Goal: Task Accomplishment & Management: Manage account settings

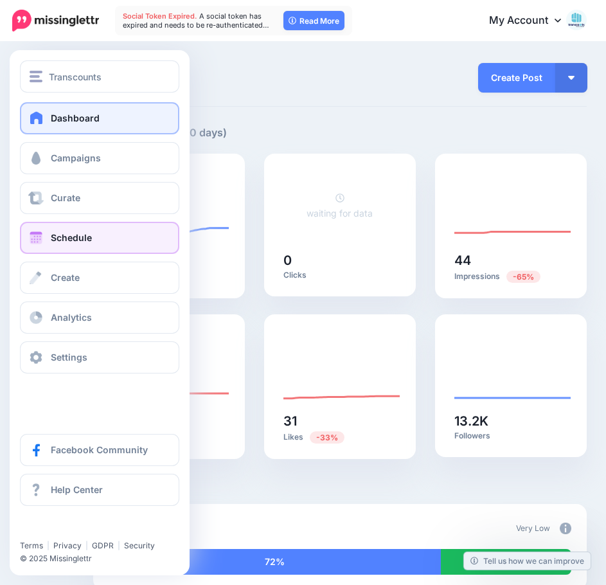
click at [63, 241] on span "Schedule" at bounding box center [71, 237] width 41 height 11
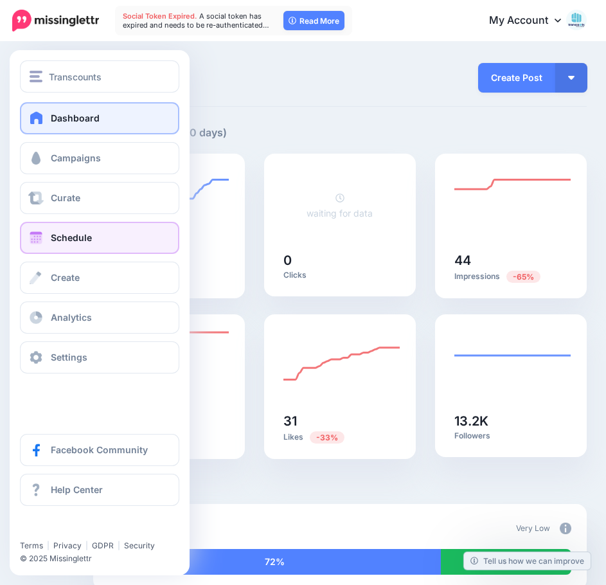
click at [81, 233] on span "Schedule" at bounding box center [71, 237] width 41 height 11
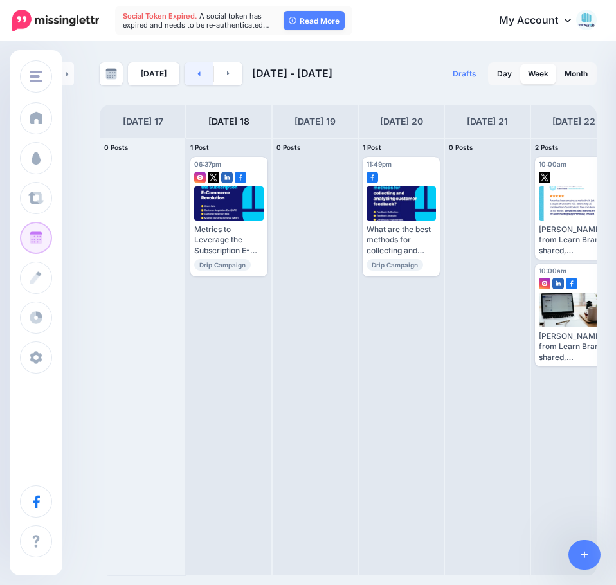
click at [192, 75] on link at bounding box center [199, 73] width 29 height 23
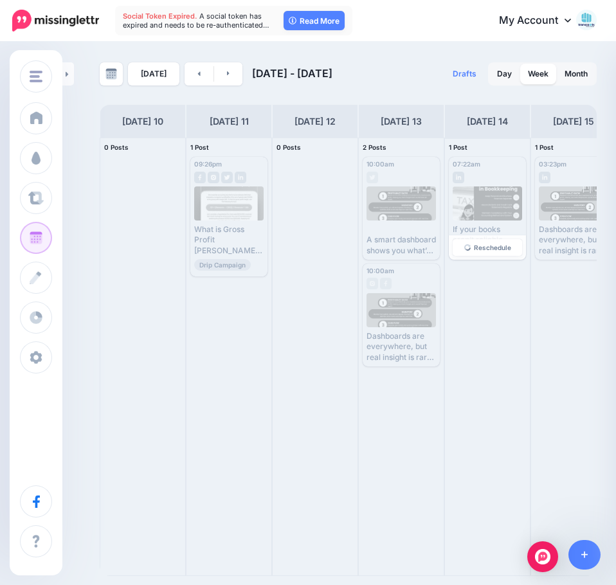
click at [489, 198] on div at bounding box center [488, 203] width 70 height 34
click at [489, 196] on div at bounding box center [488, 203] width 70 height 34
click at [222, 70] on link at bounding box center [228, 73] width 29 height 23
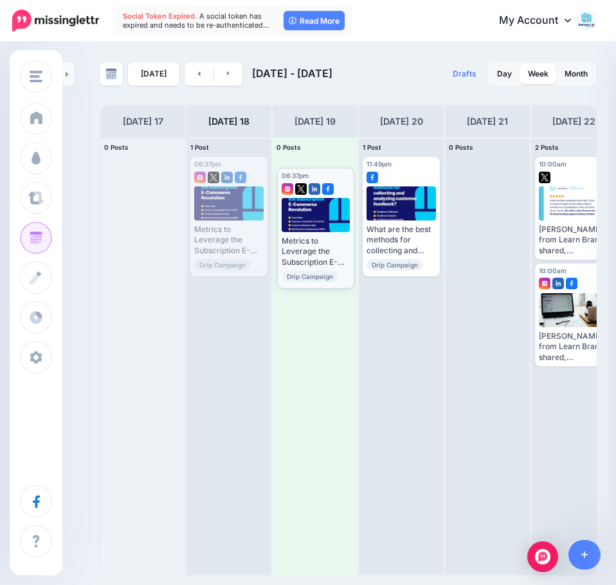
drag, startPoint x: 226, startPoint y: 163, endPoint x: 313, endPoint y: 174, distance: 87.5
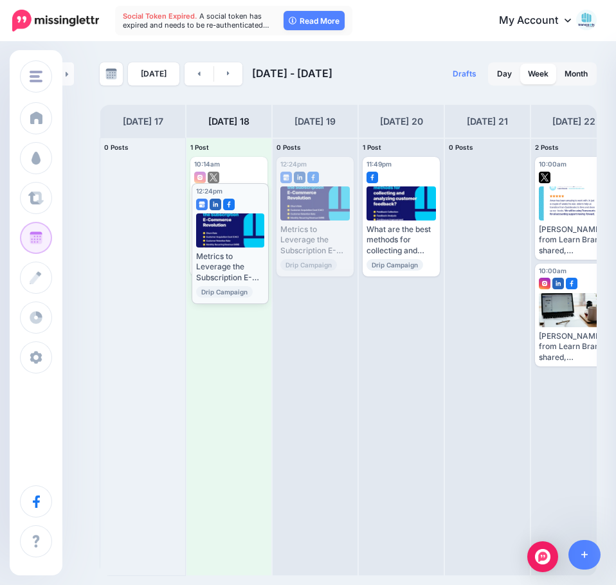
drag, startPoint x: 316, startPoint y: 207, endPoint x: 231, endPoint y: 233, distance: 88.9
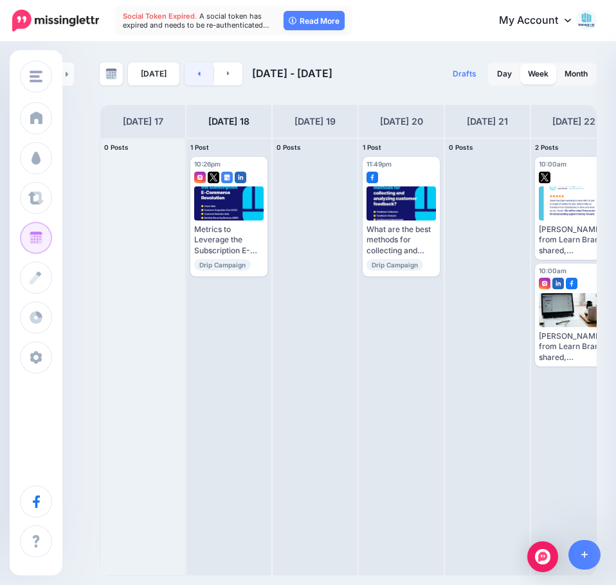
click at [197, 77] on link at bounding box center [199, 73] width 29 height 23
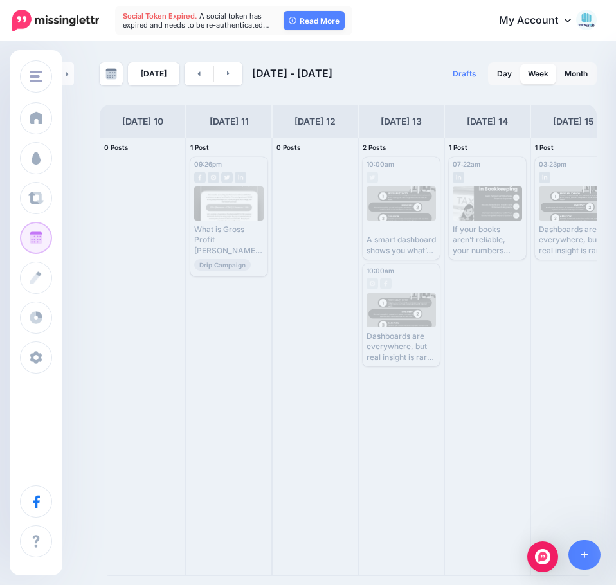
scroll to position [0, 106]
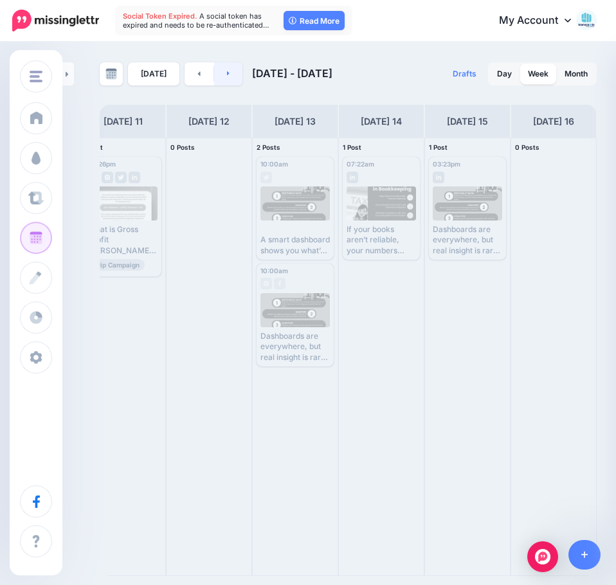
click at [227, 74] on icon at bounding box center [228, 73] width 3 height 8
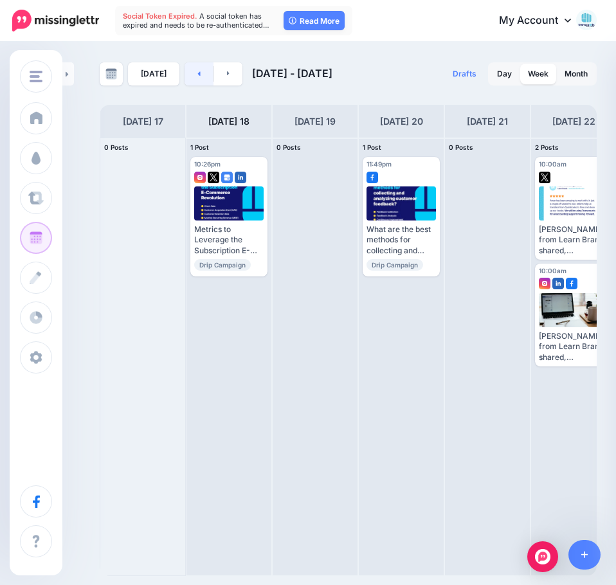
click at [201, 77] on link at bounding box center [199, 73] width 29 height 23
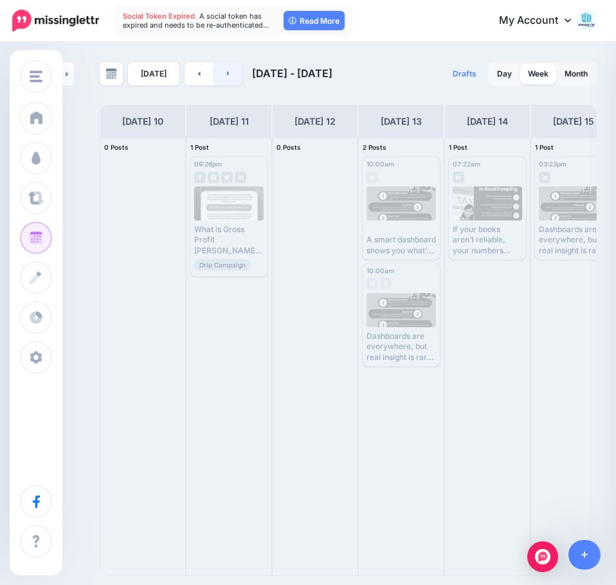
click at [230, 80] on link at bounding box center [228, 73] width 29 height 23
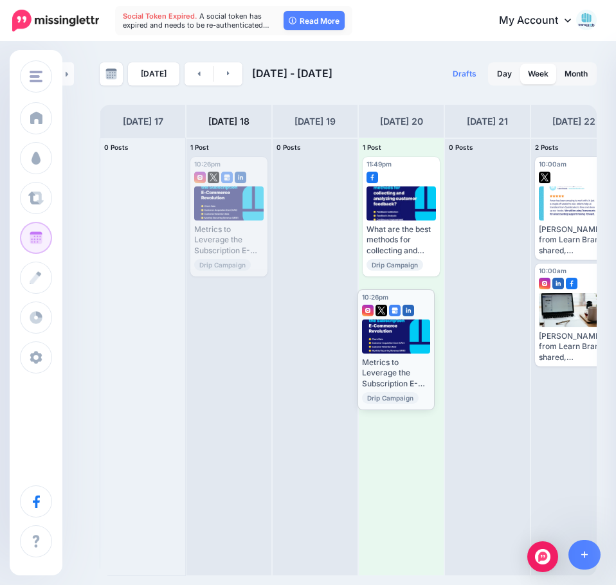
drag, startPoint x: 220, startPoint y: 189, endPoint x: 387, endPoint y: 321, distance: 213.3
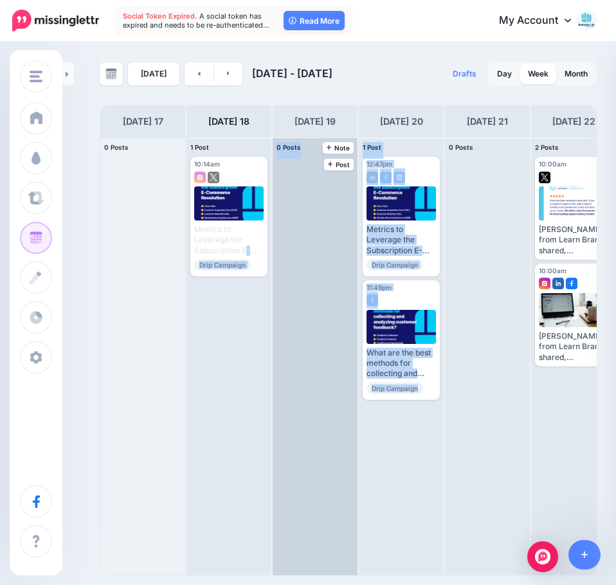
drag, startPoint x: 235, startPoint y: 235, endPoint x: 354, endPoint y: 413, distance: 214.7
click at [410, 458] on div "0 Posts 17 1 Post 18 Note Post 10:14am [DATE] 10:14am" at bounding box center [401, 357] width 603 height 439
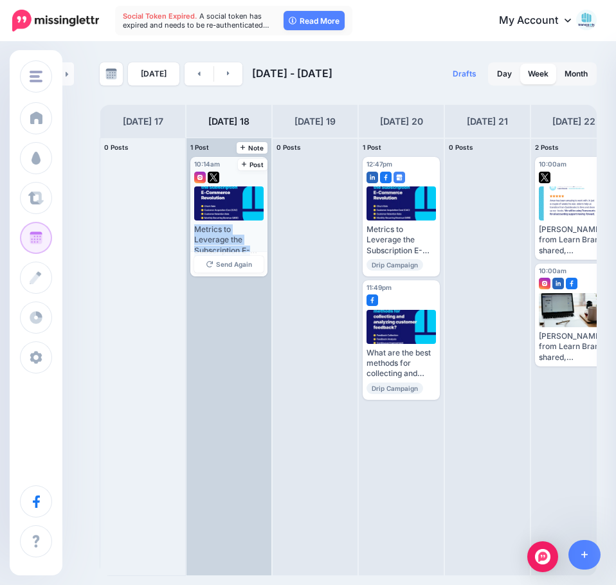
drag, startPoint x: 238, startPoint y: 181, endPoint x: 242, endPoint y: 262, distance: 80.5
click at [245, 276] on div "10:14am [DATE] 10:14am Published Metrics to Leverage the Subscription E-Commerc…" at bounding box center [228, 217] width 77 height 120
drag, startPoint x: 222, startPoint y: 160, endPoint x: 210, endPoint y: 161, distance: 12.2
click at [210, 161] on div "10:14am [DATE] 10:14am" at bounding box center [218, 165] width 48 height 8
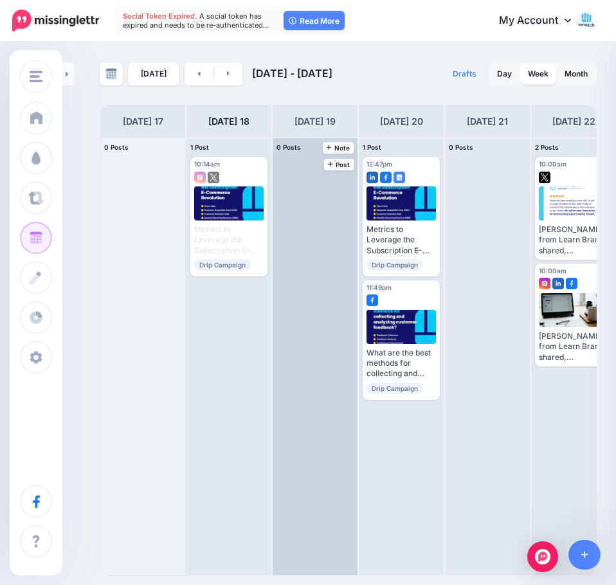
click at [336, 246] on div at bounding box center [315, 356] width 85 height 437
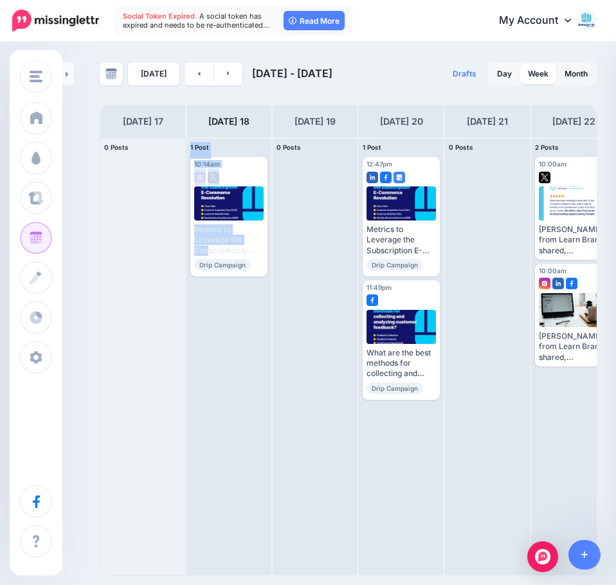
drag, startPoint x: 230, startPoint y: 224, endPoint x: 177, endPoint y: 231, distance: 52.5
click at [177, 230] on div "0 Posts 17 1 Post 18 Note Post 10:14am [DATE] 10:14am" at bounding box center [401, 357] width 603 height 439
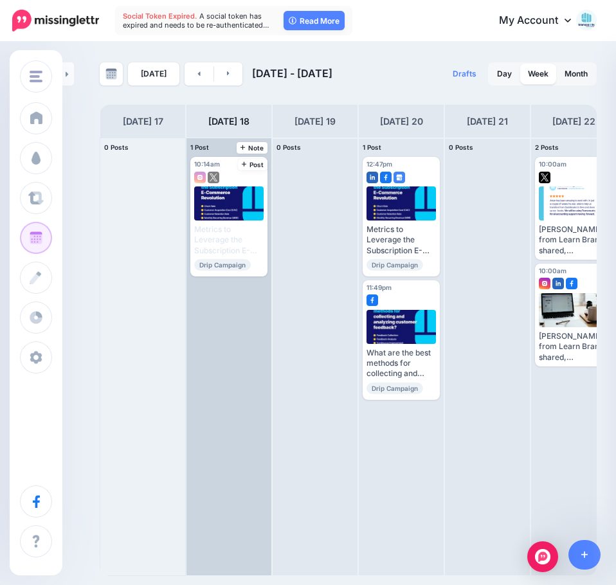
click at [220, 374] on div "10:14am [DATE] 10:14am Published Metrics to Leverage the Subscription E-Commerc…" at bounding box center [228, 356] width 85 height 437
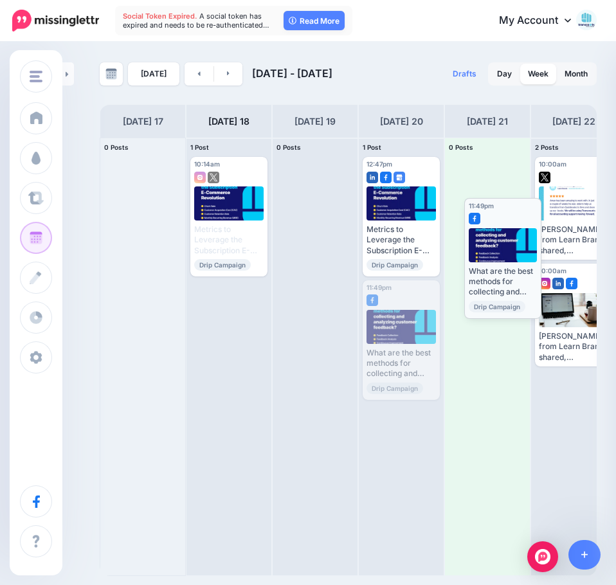
drag, startPoint x: 396, startPoint y: 300, endPoint x: 498, endPoint y: 218, distance: 130.7
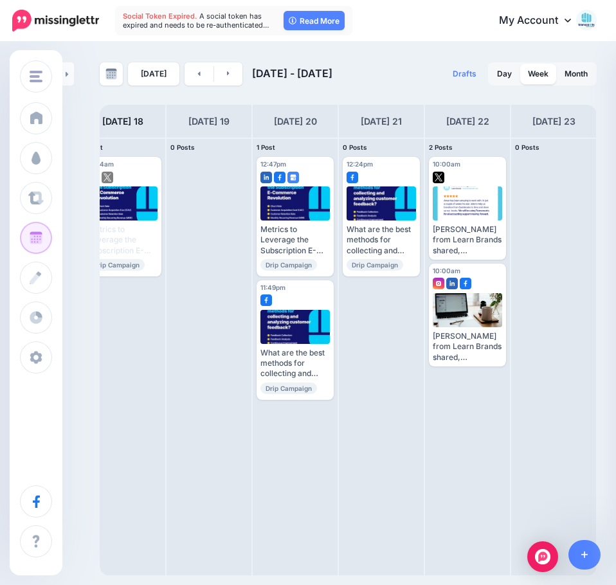
scroll to position [0, 59]
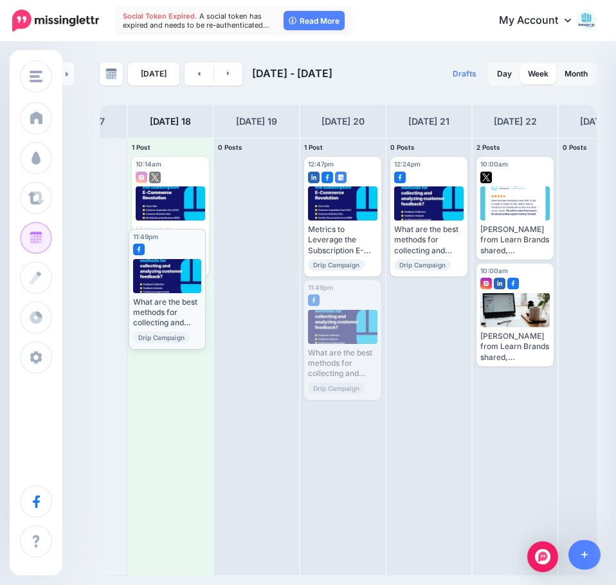
drag, startPoint x: 366, startPoint y: 296, endPoint x: 190, endPoint y: 245, distance: 182.9
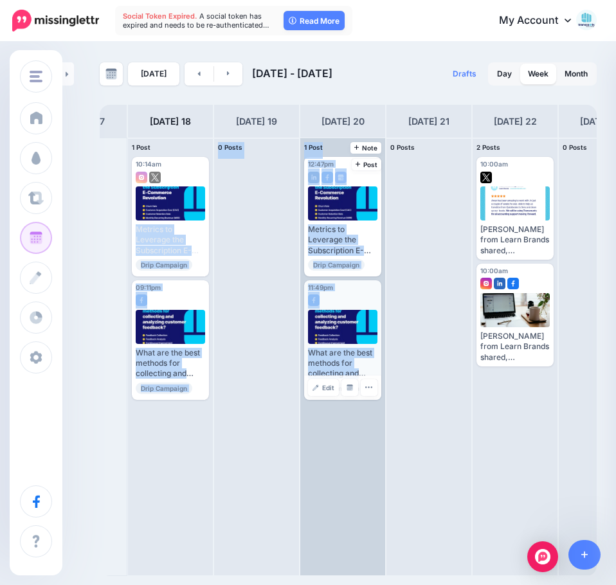
drag, startPoint x: 184, startPoint y: 209, endPoint x: 312, endPoint y: 386, distance: 218.6
click at [301, 420] on div "0 Posts 17 1 Post 18 Note Post 10:14am [DATE] 10:14am" at bounding box center [342, 357] width 603 height 439
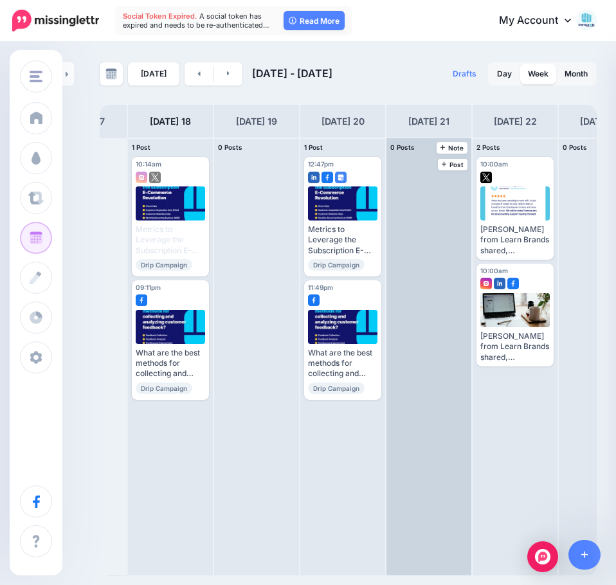
click at [403, 285] on div at bounding box center [428, 356] width 85 height 437
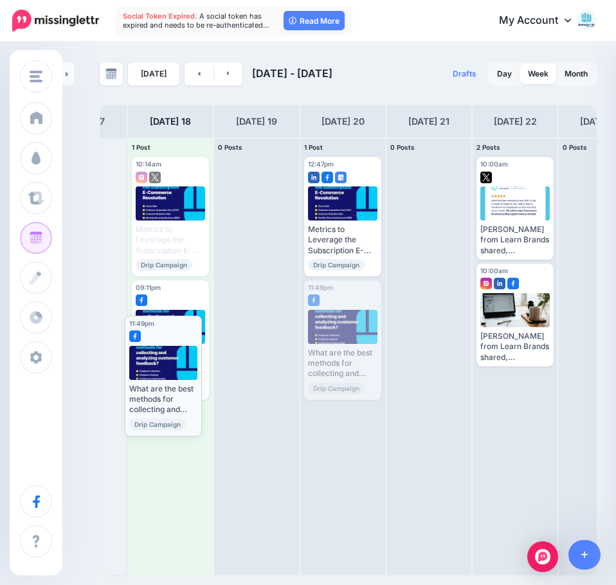
drag, startPoint x: 347, startPoint y: 296, endPoint x: 169, endPoint y: 334, distance: 181.3
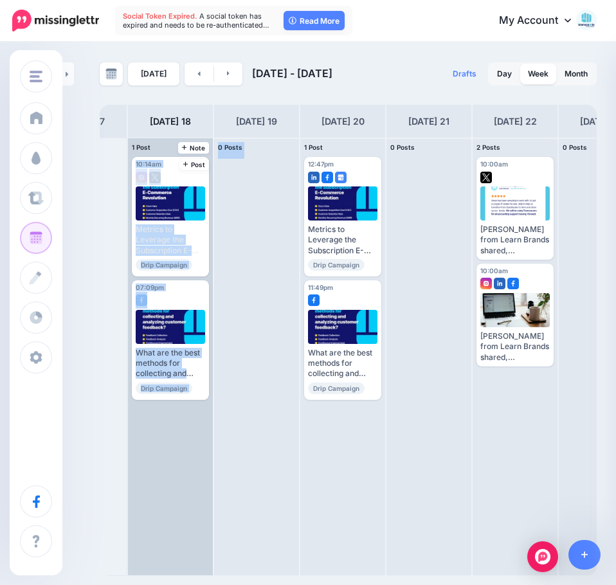
drag, startPoint x: 169, startPoint y: 217, endPoint x: 211, endPoint y: 254, distance: 55.6
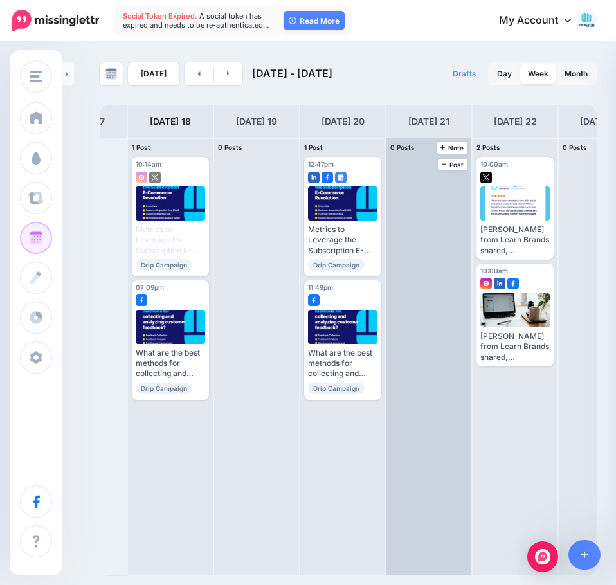
click at [408, 233] on div at bounding box center [428, 356] width 85 height 437
click at [411, 224] on div at bounding box center [428, 356] width 85 height 437
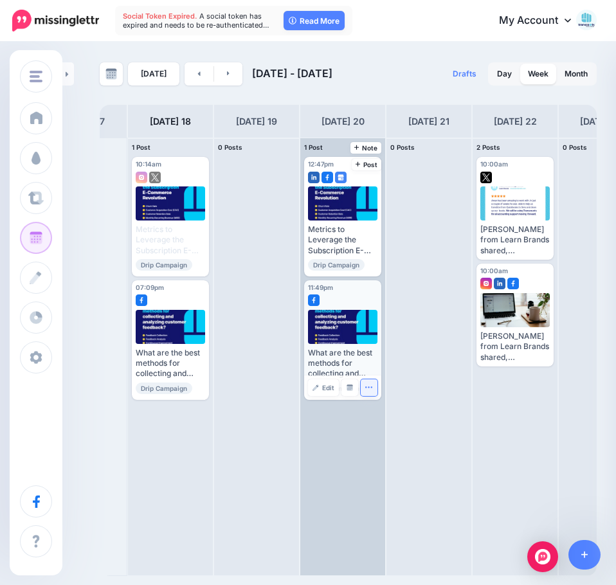
click at [365, 388] on icon "button" at bounding box center [369, 387] width 8 height 8
click at [383, 428] on link "Delete Post" at bounding box center [399, 427] width 67 height 14
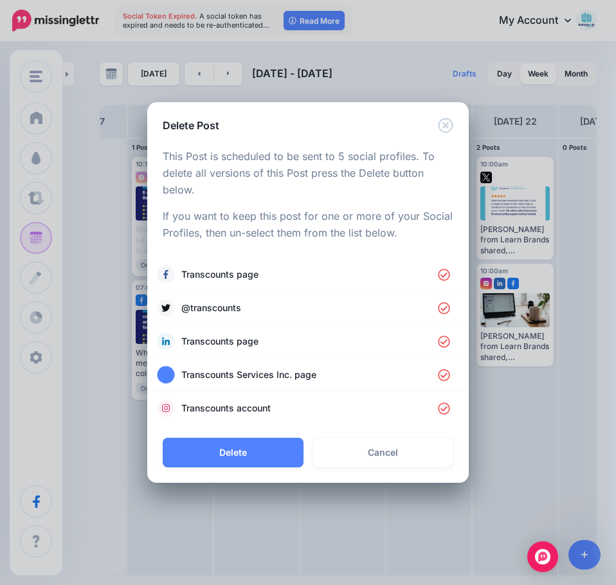
click at [471, 503] on div "Delete Post Loading This Post is scheduled to be sent to 5 social profiles. To …" at bounding box center [308, 292] width 616 height 585
click at [352, 443] on link "Cancel" at bounding box center [382, 453] width 141 height 30
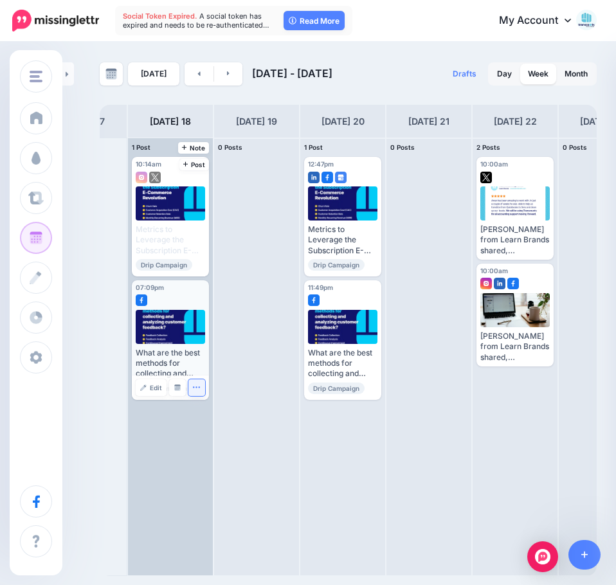
click at [194, 386] on icon "button" at bounding box center [196, 387] width 8 height 8
click at [217, 431] on link "Delete Post" at bounding box center [227, 427] width 67 height 14
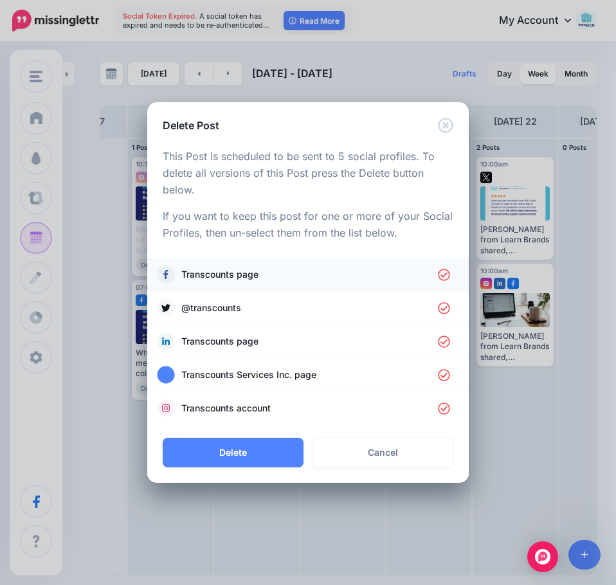
click at [448, 280] on icon at bounding box center [444, 275] width 12 height 12
click at [446, 276] on icon at bounding box center [444, 275] width 12 height 12
click at [402, 446] on link "Cancel" at bounding box center [382, 453] width 141 height 30
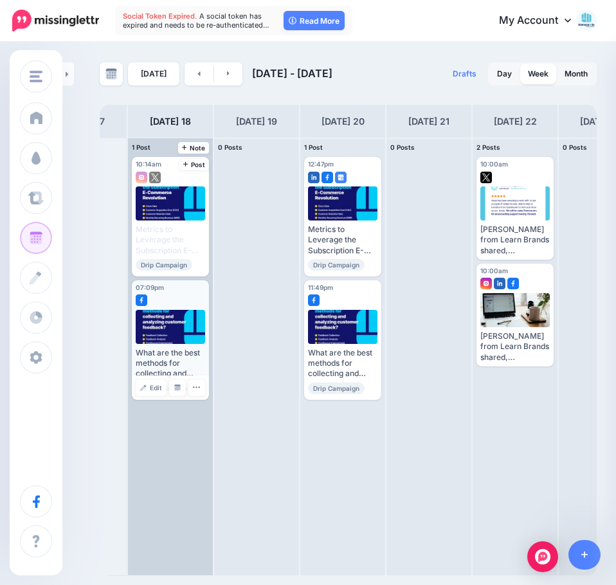
click at [194, 345] on div "What are the best methods for collecting and analyzing customer feedback? Read …" at bounding box center [170, 353] width 69 height 86
click at [173, 352] on div "What are the best methods for collecting and analyzing customer feedback? Read …" at bounding box center [170, 364] width 69 height 32
click at [149, 386] on link "Edit" at bounding box center [151, 387] width 31 height 17
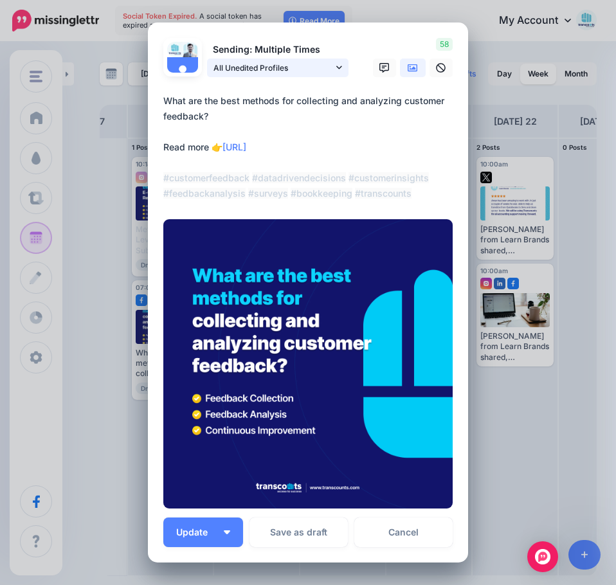
click at [271, 204] on div "**********" at bounding box center [307, 149] width 289 height 113
click at [319, 71] on span "All Unedited Profiles" at bounding box center [273, 68] width 120 height 14
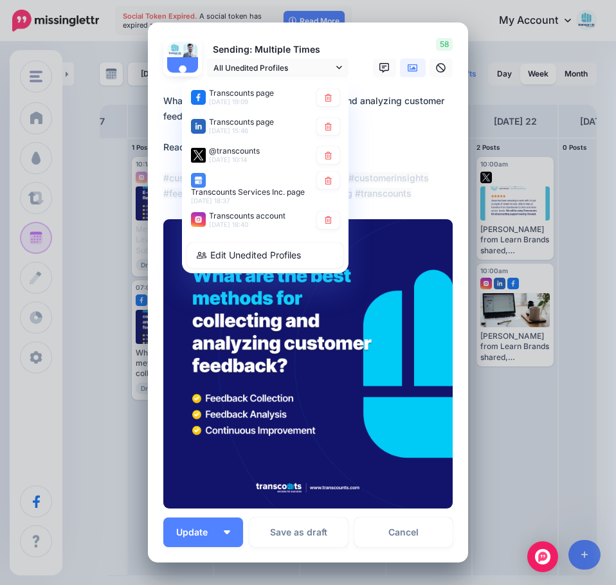
click at [416, 138] on textarea "**********" at bounding box center [311, 147] width 296 height 108
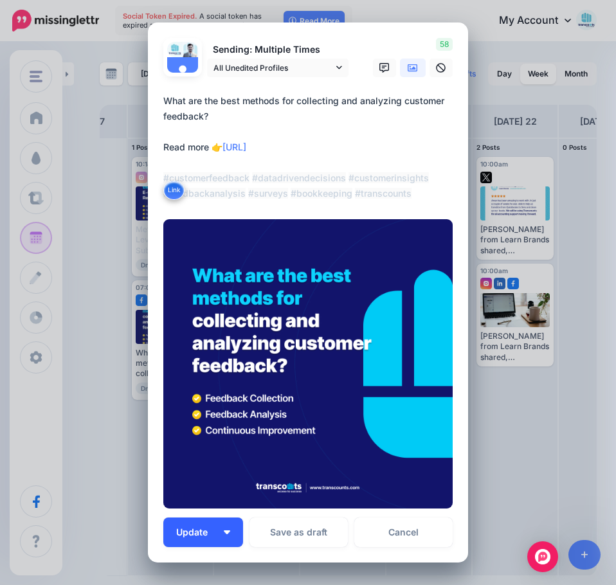
click at [213, 541] on button "Update" at bounding box center [203, 533] width 80 height 30
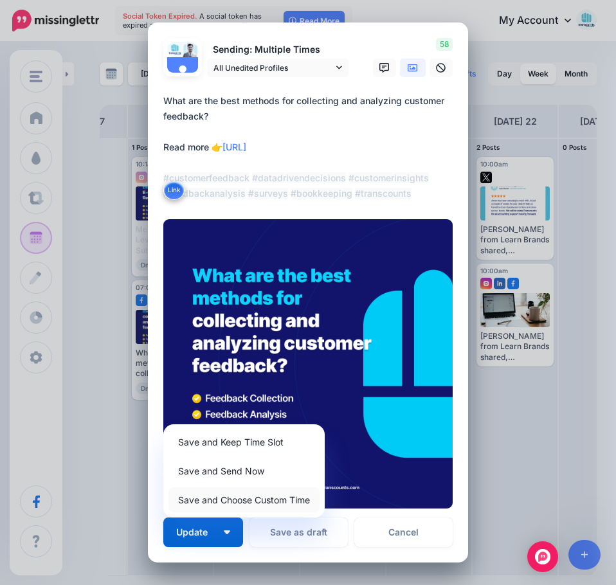
click at [257, 505] on link "Save and Choose Custom Time" at bounding box center [243, 499] width 151 height 25
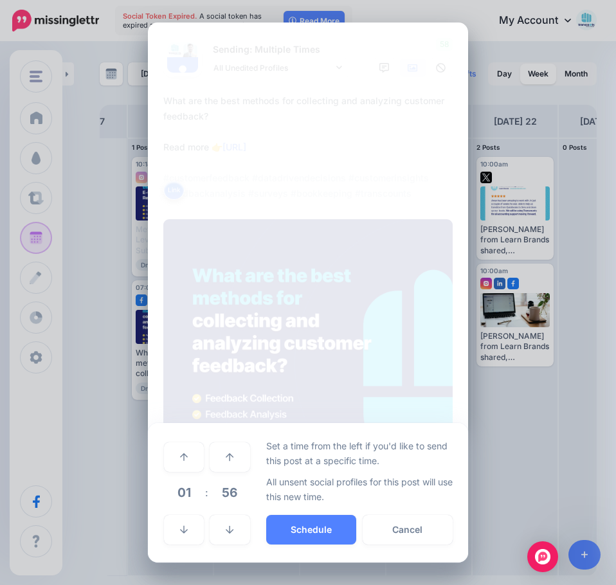
click at [320, 100] on textarea "**********" at bounding box center [311, 147] width 296 height 108
click at [410, 528] on button "Cancel" at bounding box center [408, 530] width 90 height 30
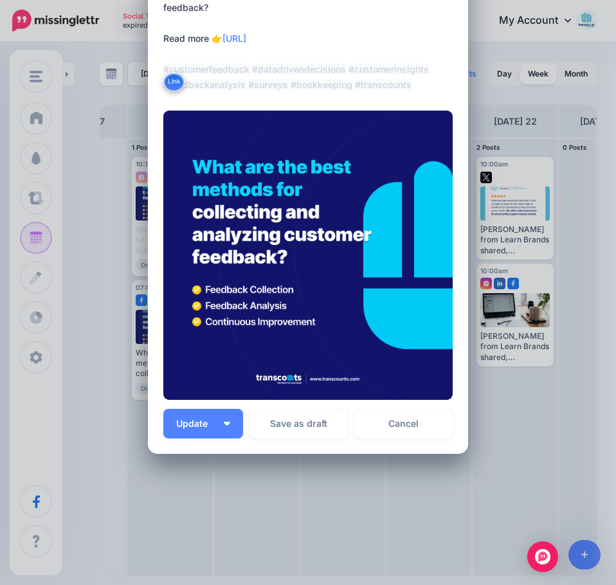
scroll to position [117, 0]
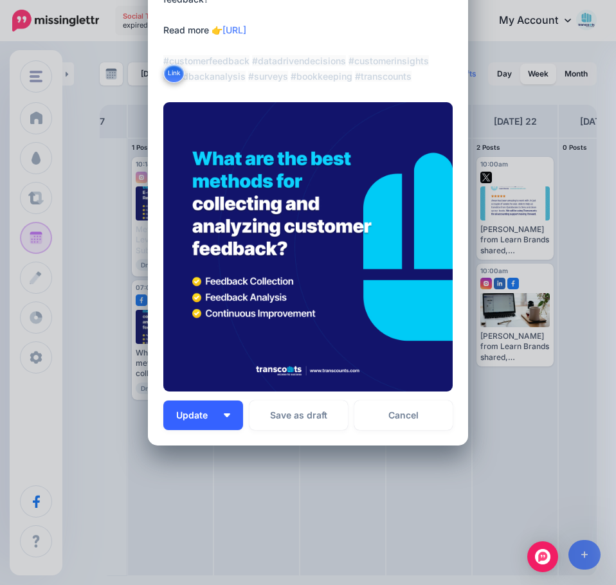
click at [224, 416] on img "button" at bounding box center [227, 415] width 6 height 4
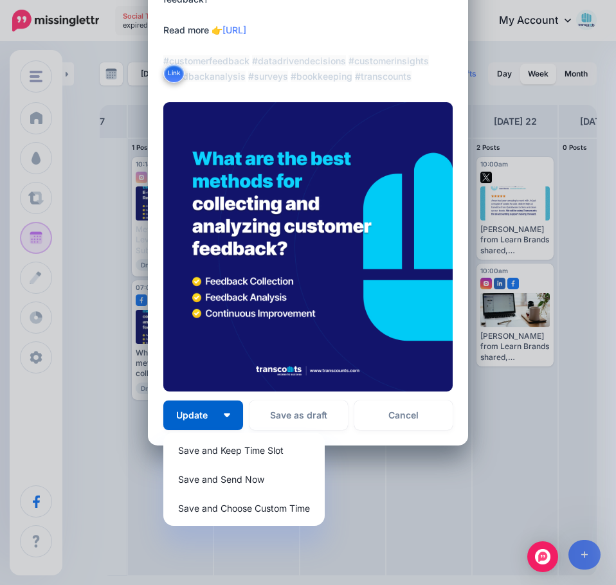
click at [473, 21] on div "Edit Post Loading Sending: Multiple Times Transcounts page" at bounding box center [308, 292] width 616 height 585
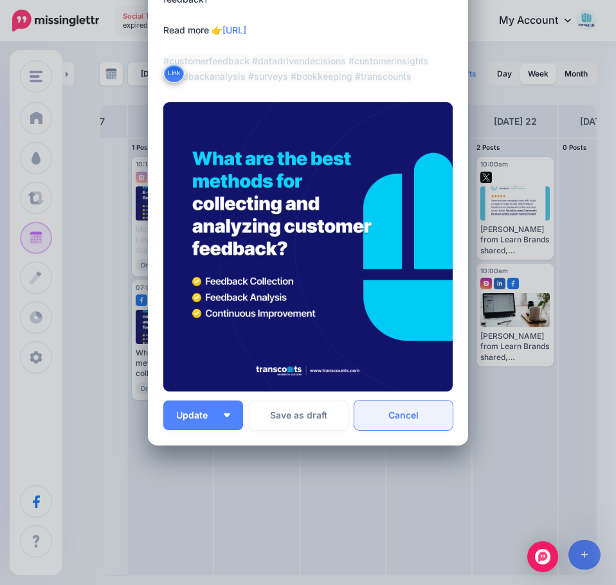
click at [420, 408] on link "Cancel" at bounding box center [403, 416] width 98 height 30
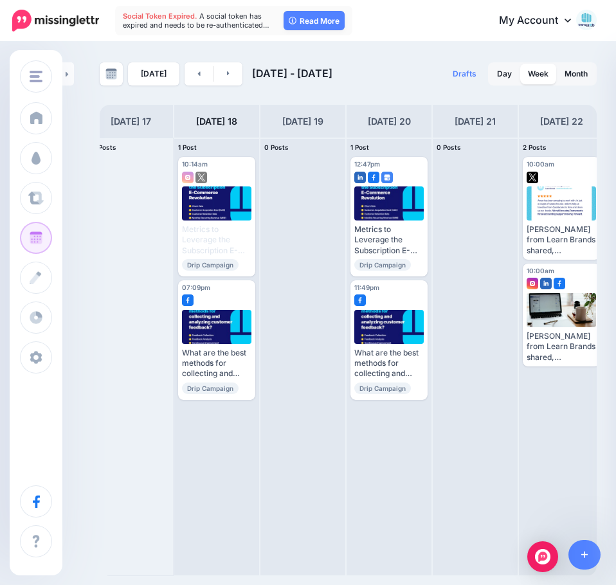
scroll to position [0, 0]
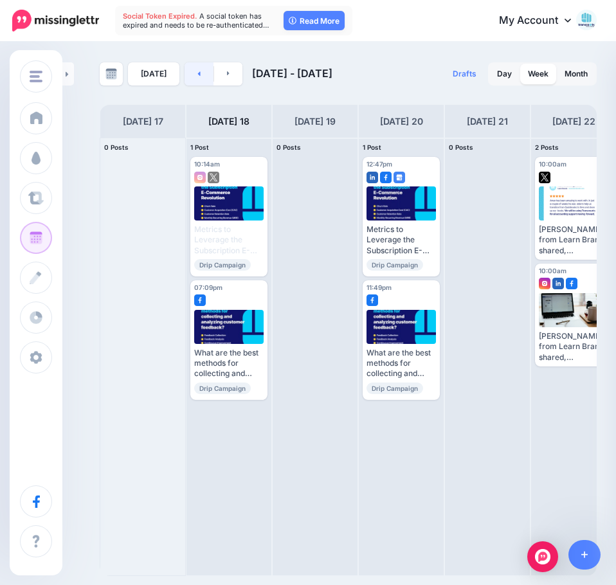
click at [197, 75] on link at bounding box center [199, 73] width 29 height 23
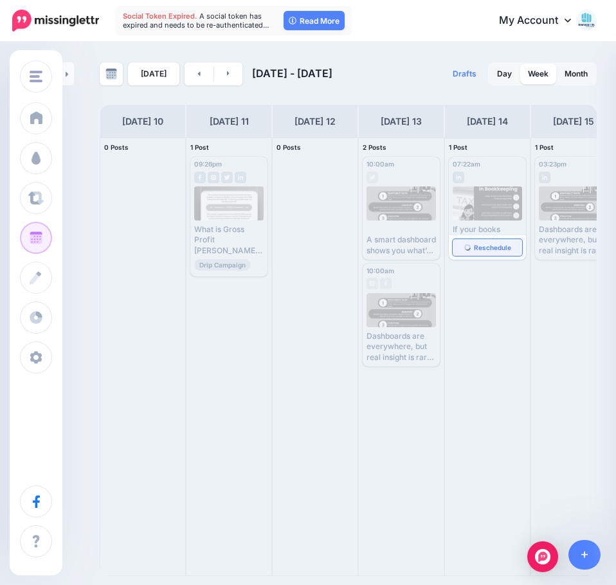
click at [490, 250] on span "Reschedule" at bounding box center [492, 247] width 37 height 6
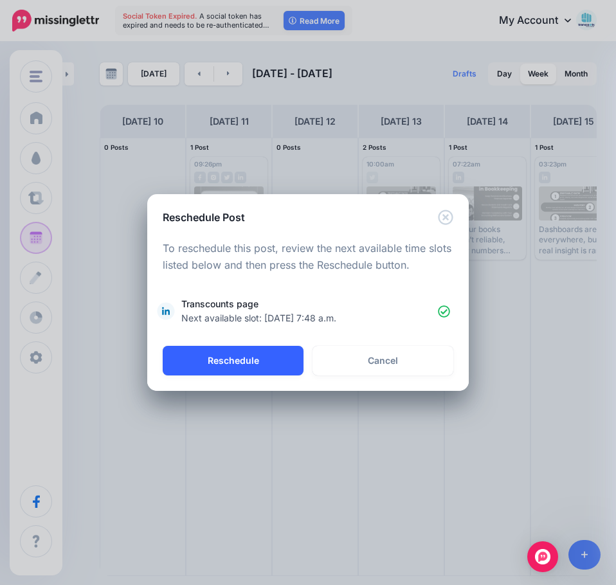
click at [267, 361] on button "Reschedule" at bounding box center [233, 361] width 141 height 30
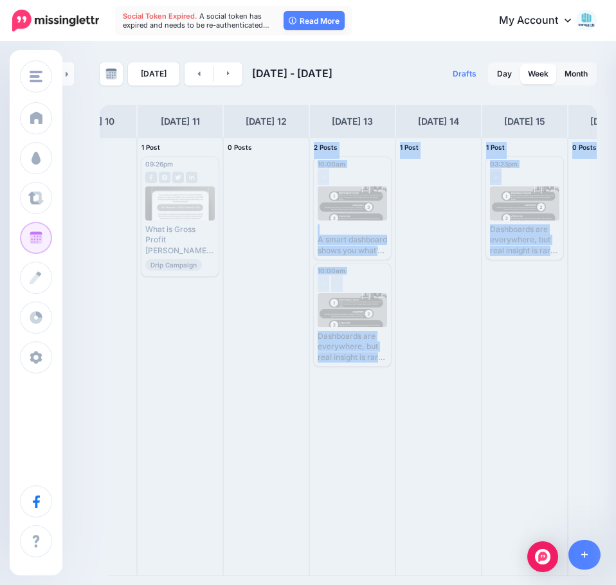
drag, startPoint x: 345, startPoint y: 575, endPoint x: 592, endPoint y: 573, distance: 246.3
click at [592, 573] on div "0 Posts 10 1 Post 11 09:26pm [DATE] 09:26pm" at bounding box center [352, 357] width 603 height 439
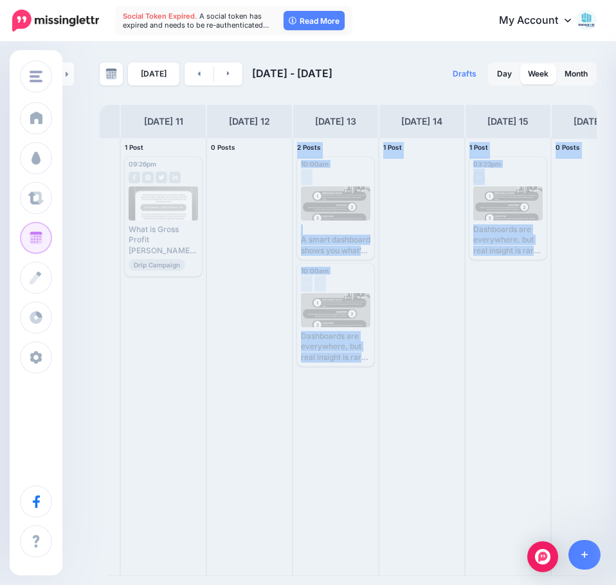
click at [561, 317] on div at bounding box center [594, 356] width 85 height 437
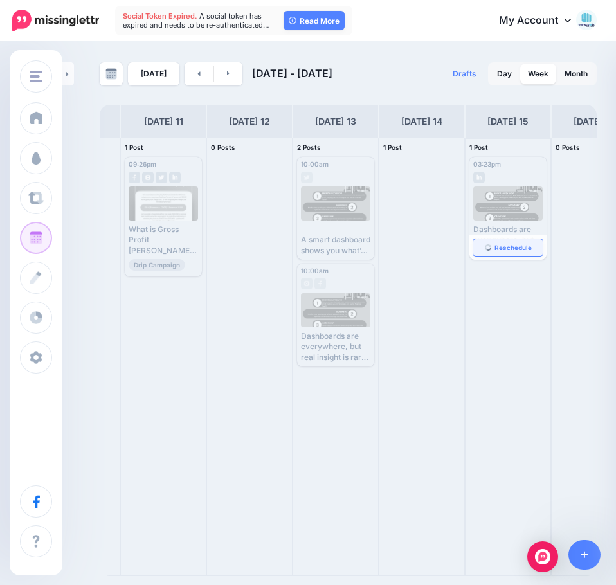
click at [498, 250] on span "Reschedule" at bounding box center [512, 247] width 37 height 6
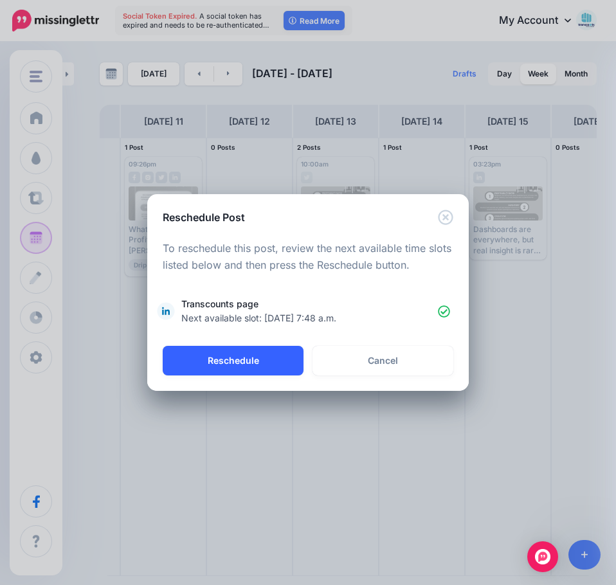
click at [260, 361] on button "Reschedule" at bounding box center [233, 361] width 141 height 30
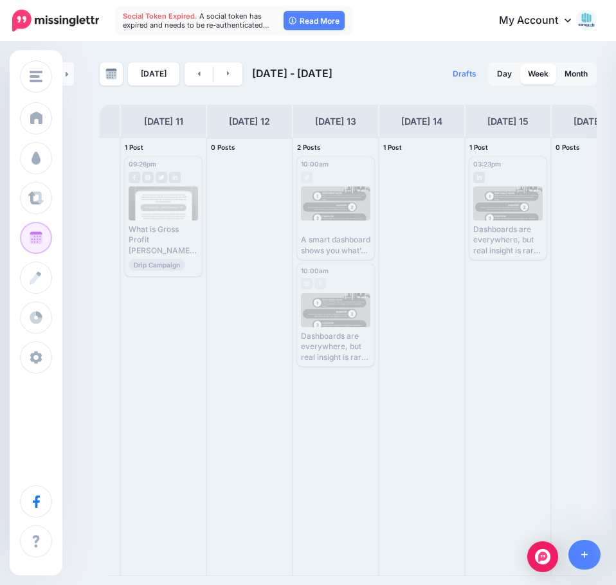
scroll to position [0, 0]
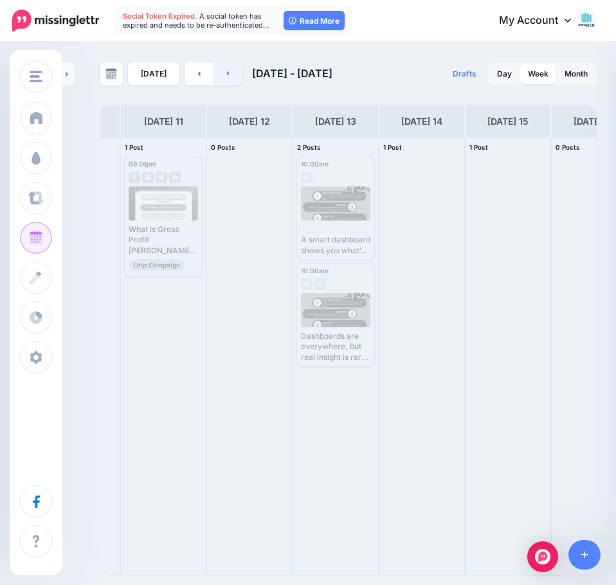
click at [235, 78] on link at bounding box center [228, 73] width 29 height 23
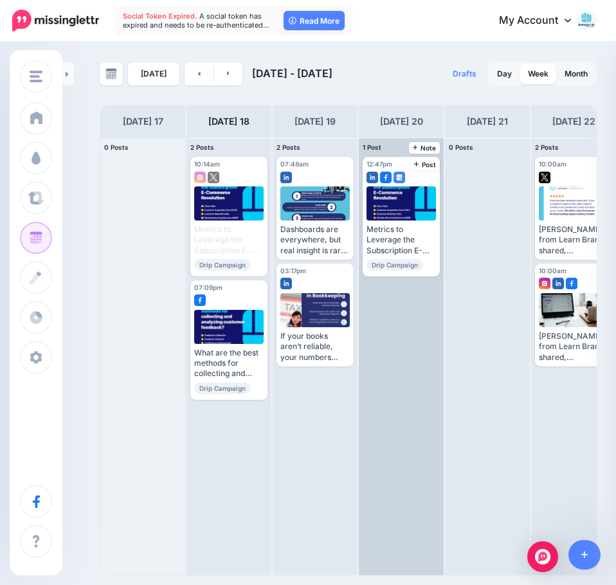
click at [432, 368] on div "12:47pm [DATE] 12:47pm Metrics to Leverage the Subscription E-Commerce Revoluti…" at bounding box center [401, 356] width 85 height 437
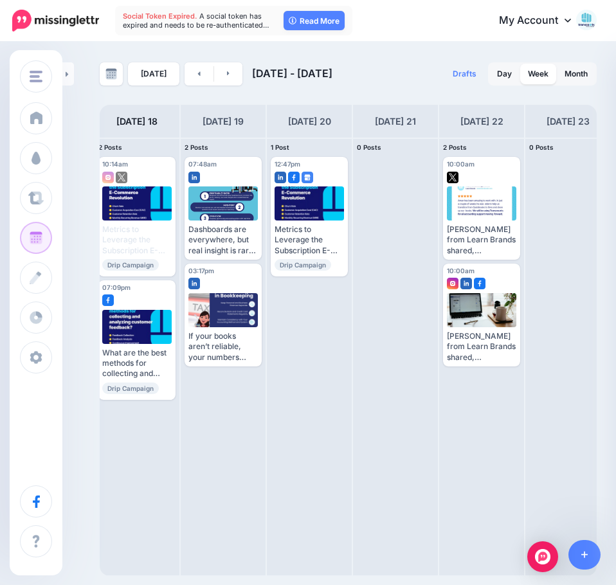
scroll to position [0, 106]
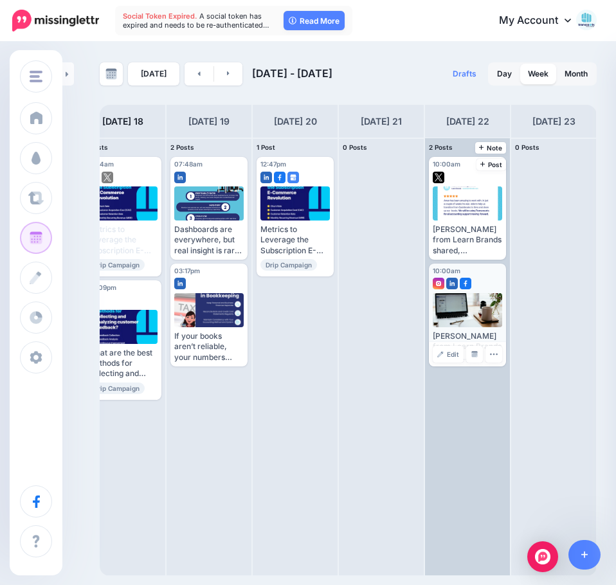
click at [474, 296] on div at bounding box center [468, 310] width 70 height 34
click at [448, 357] on span "Edit" at bounding box center [453, 354] width 12 height 6
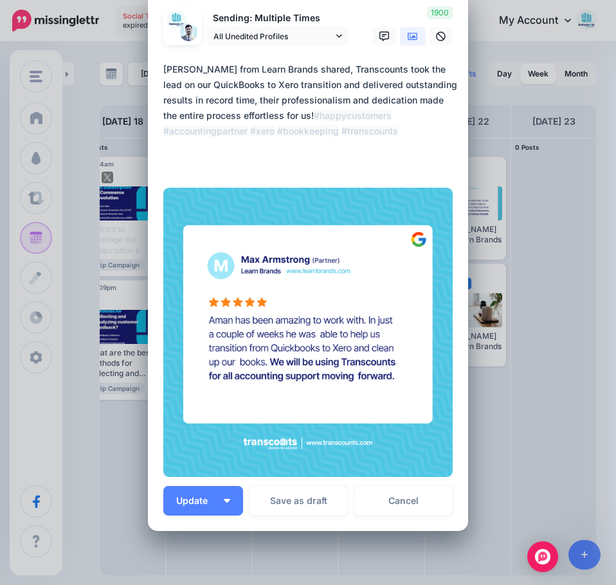
scroll to position [0, 0]
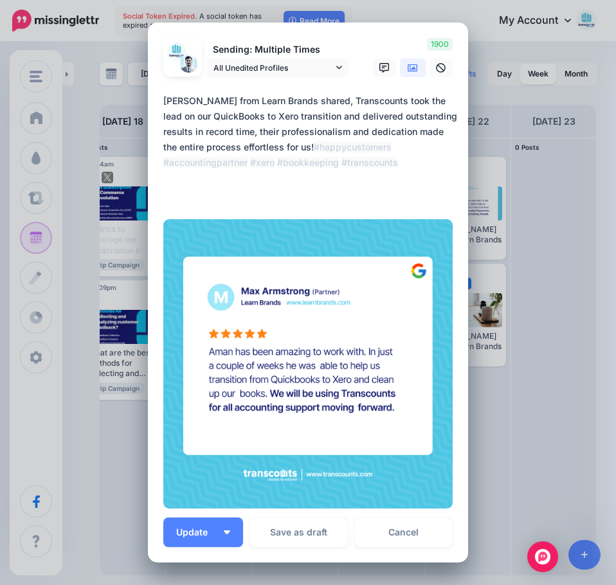
click at [332, 100] on textarea "**********" at bounding box center [311, 147] width 296 height 108
click at [331, 176] on textarea "**********" at bounding box center [311, 147] width 296 height 108
drag, startPoint x: 331, startPoint y: 176, endPoint x: 186, endPoint y: 173, distance: 145.3
click at [186, 173] on textarea "**********" at bounding box center [311, 147] width 296 height 108
click at [199, 194] on textarea "**********" at bounding box center [311, 147] width 296 height 108
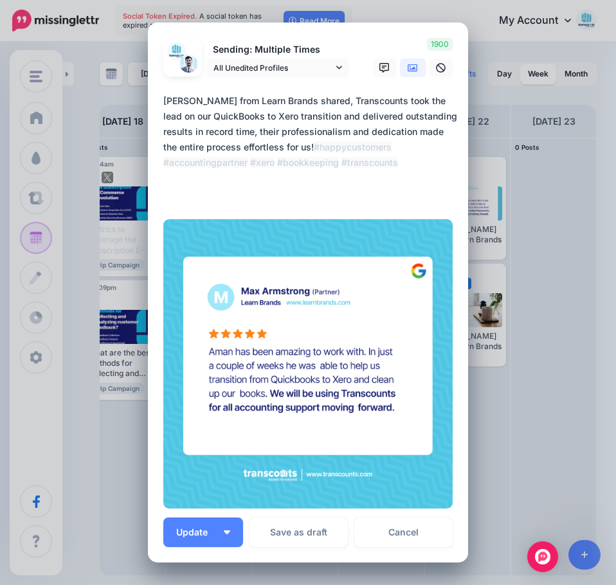
click at [199, 194] on textarea "**********" at bounding box center [311, 147] width 296 height 108
click at [586, 251] on div "Edit Post Loading Sending: Multiple Times All Unedited Profiles" at bounding box center [308, 292] width 616 height 585
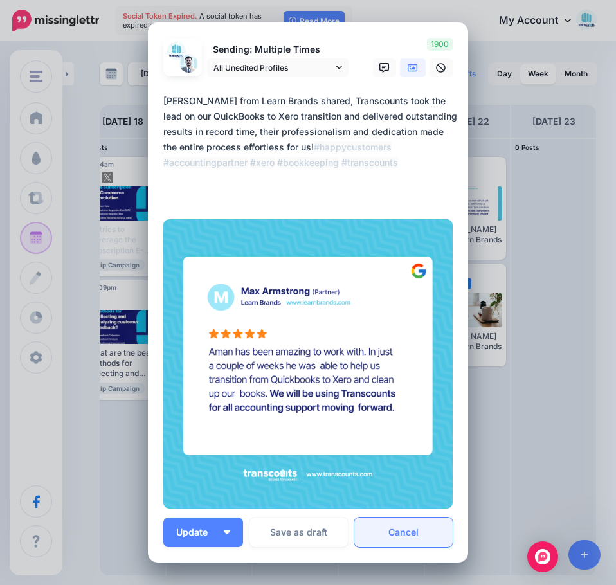
click at [419, 538] on link "Cancel" at bounding box center [403, 533] width 98 height 30
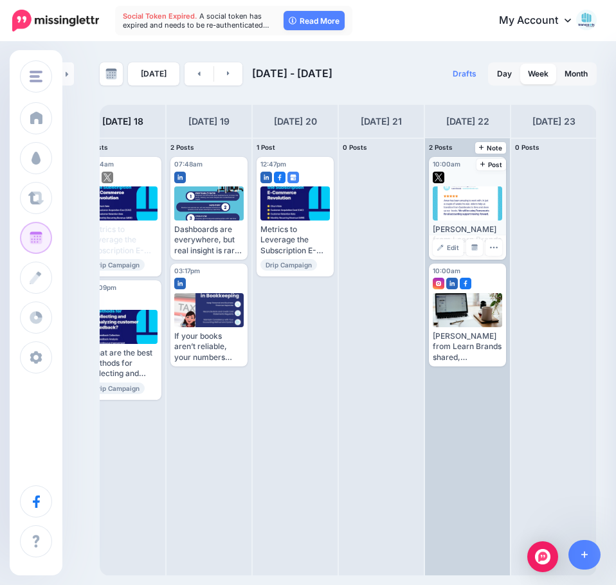
click at [458, 202] on div at bounding box center [468, 203] width 70 height 34
click at [453, 252] on link "Edit" at bounding box center [448, 247] width 31 height 17
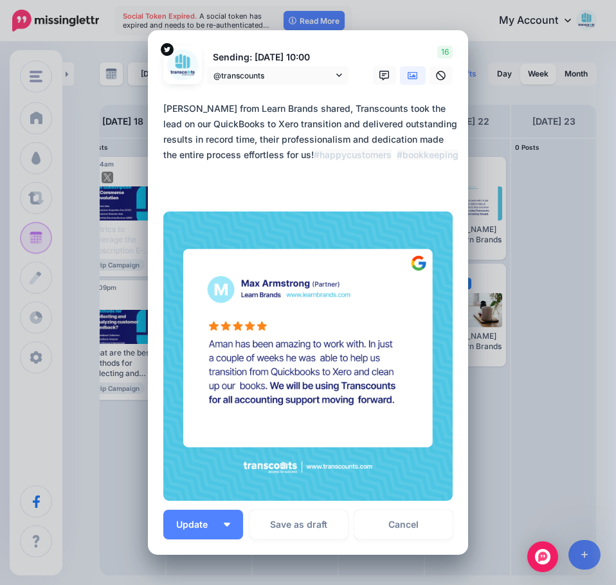
click at [514, 127] on div "Edit Post Loading Sending: [DATE] 10:00 @transcounts" at bounding box center [308, 292] width 616 height 585
click at [410, 520] on link "Cancel" at bounding box center [403, 525] width 98 height 30
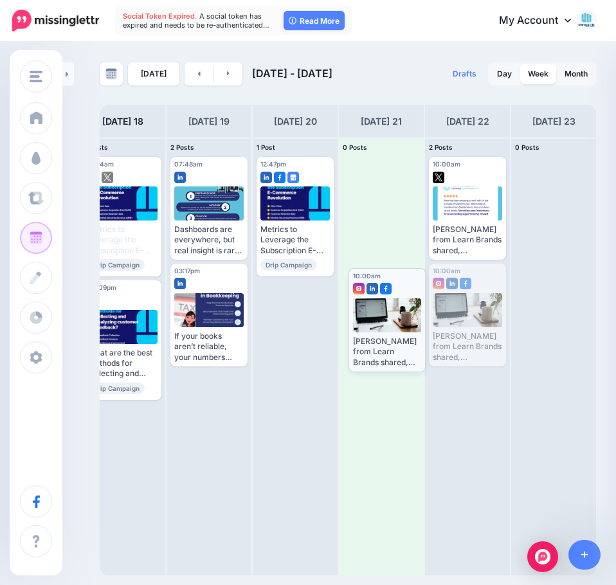
drag, startPoint x: 466, startPoint y: 331, endPoint x: 395, endPoint y: 336, distance: 70.9
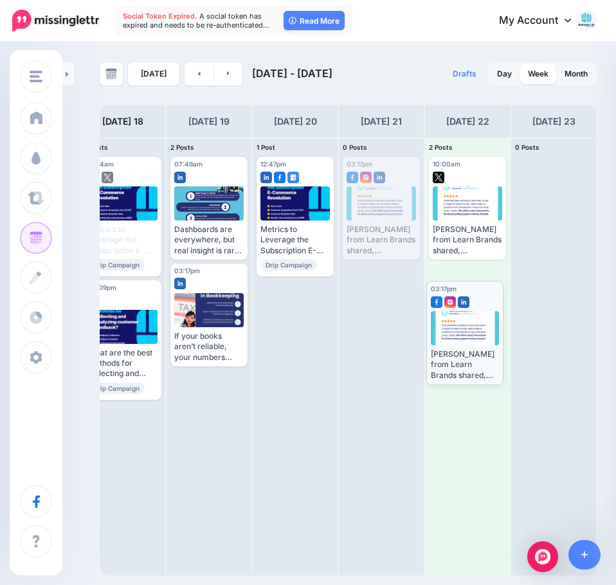
drag, startPoint x: 384, startPoint y: 206, endPoint x: 468, endPoint y: 330, distance: 149.6
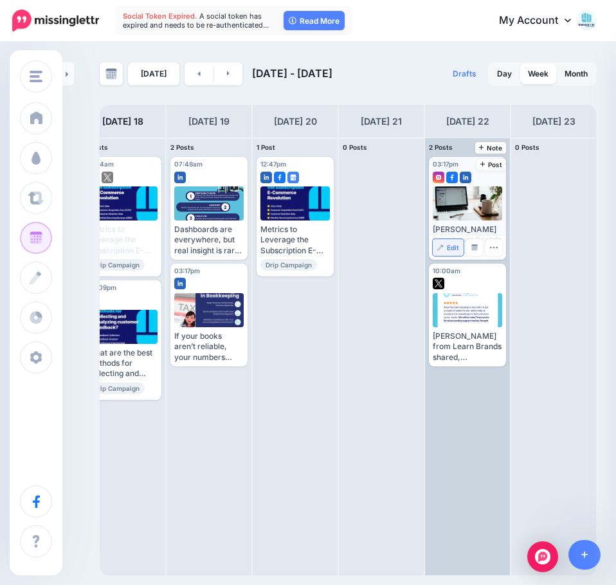
click at [456, 240] on link "Edit" at bounding box center [448, 247] width 31 height 17
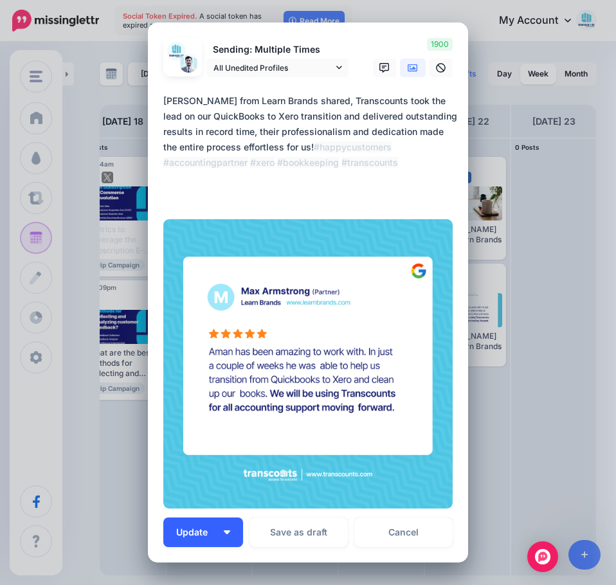
click at [216, 533] on button "Update" at bounding box center [203, 533] width 80 height 30
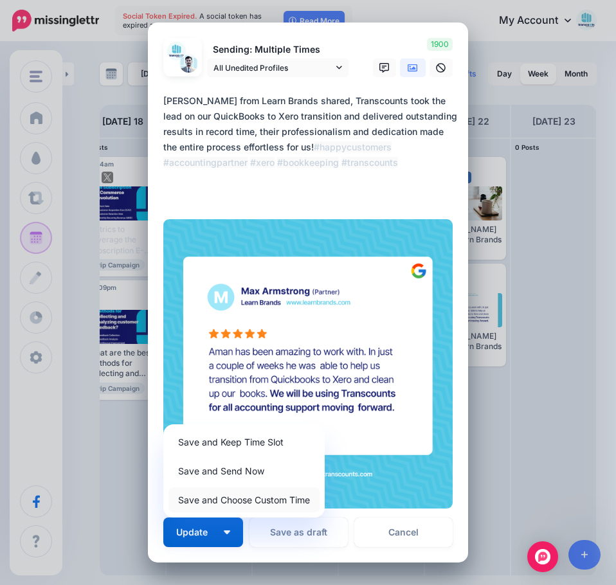
click at [237, 502] on link "Save and Choose Custom Time" at bounding box center [243, 499] width 151 height 25
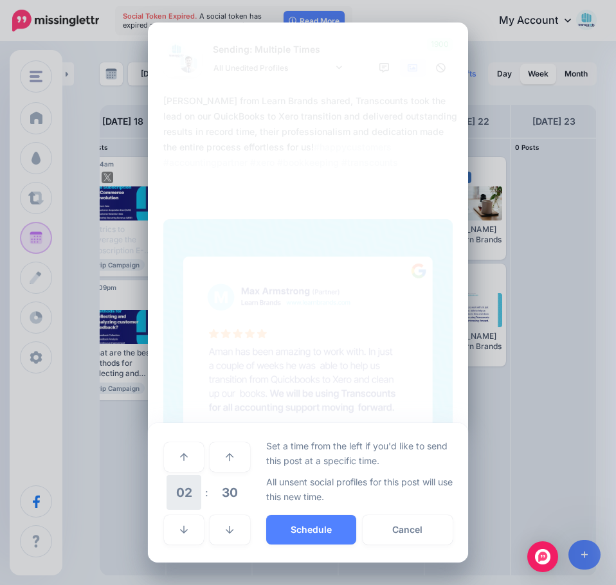
click at [181, 489] on span "02" at bounding box center [184, 492] width 35 height 35
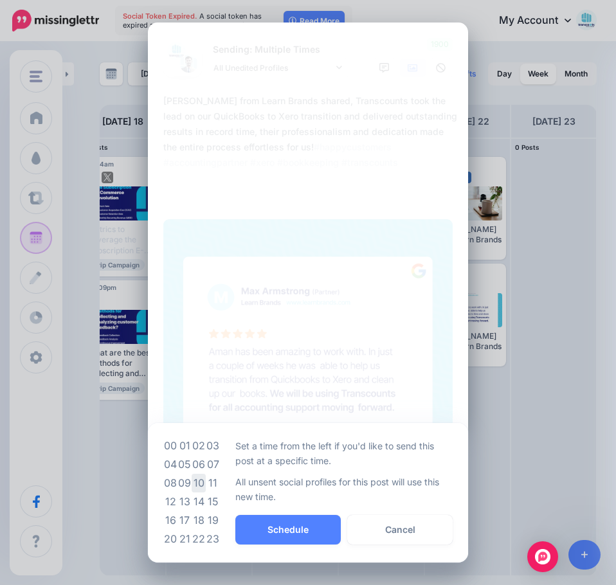
click at [199, 483] on td "10" at bounding box center [199, 483] width 14 height 19
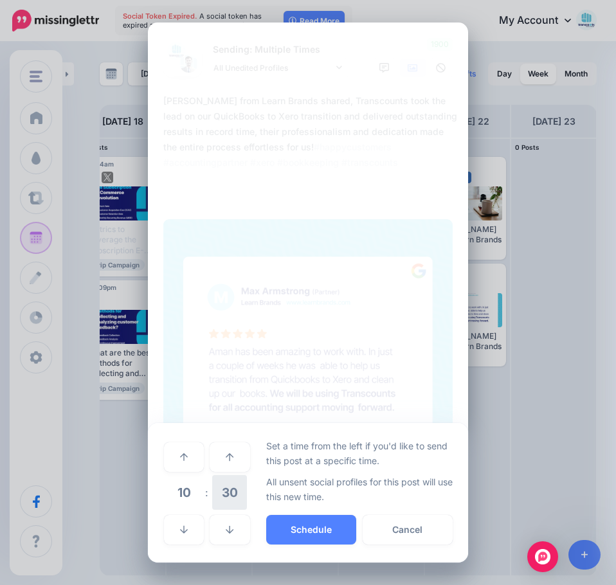
click at [221, 494] on span "30" at bounding box center [229, 492] width 35 height 35
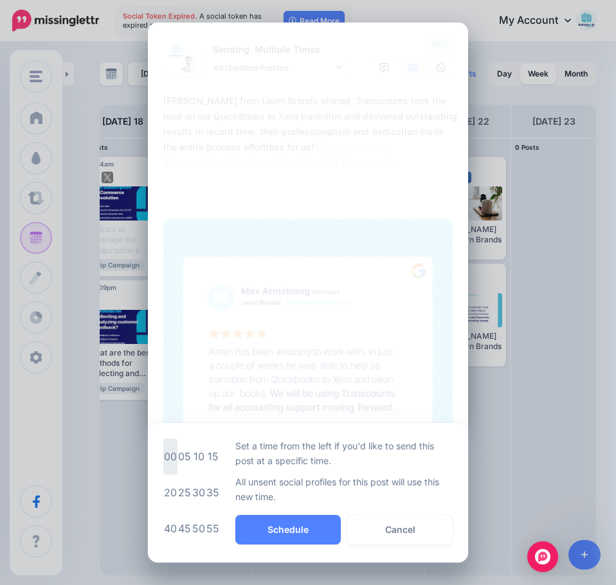
click at [164, 457] on td "00" at bounding box center [170, 457] width 14 height 36
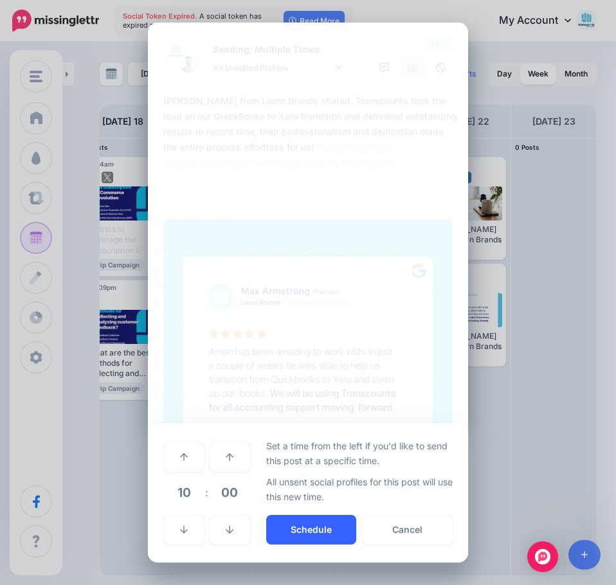
click at [334, 529] on button "Schedule" at bounding box center [311, 530] width 90 height 30
